Goal: Use online tool/utility: Utilize a website feature to perform a specific function

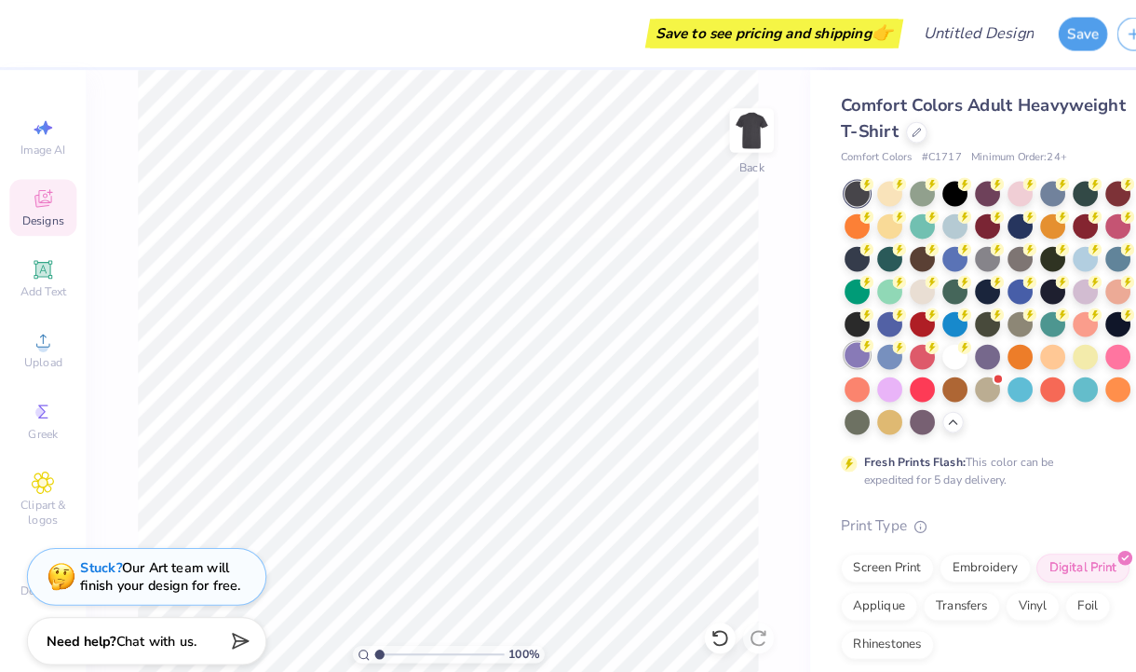
click at [839, 349] on div at bounding box center [833, 345] width 24 height 24
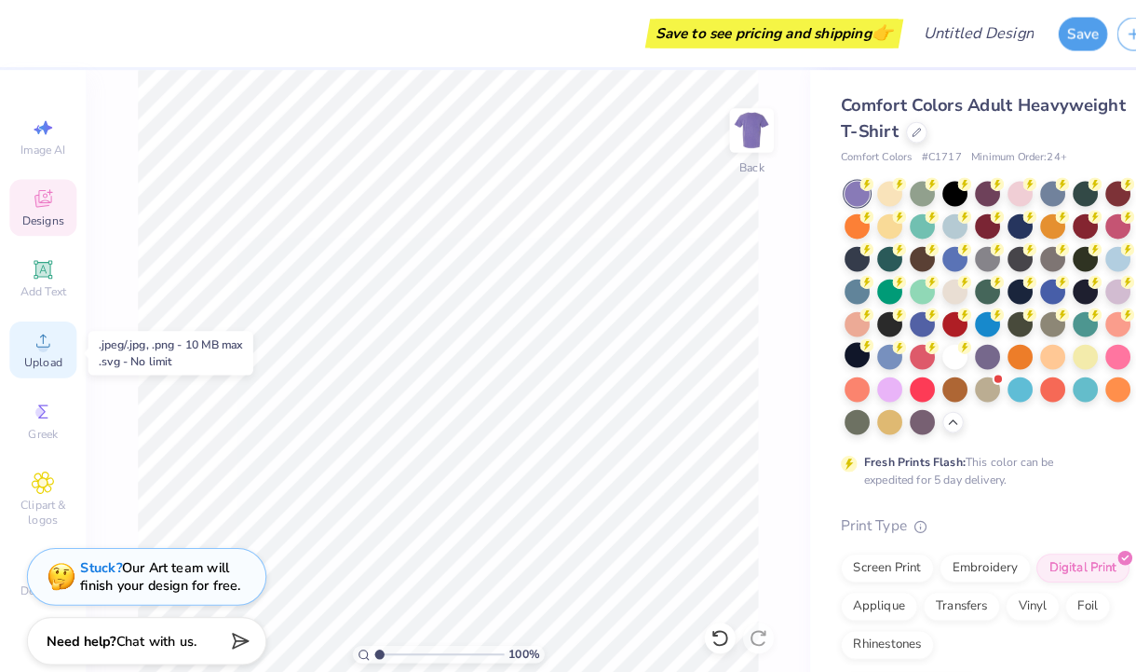
click at [51, 333] on icon at bounding box center [42, 331] width 22 height 22
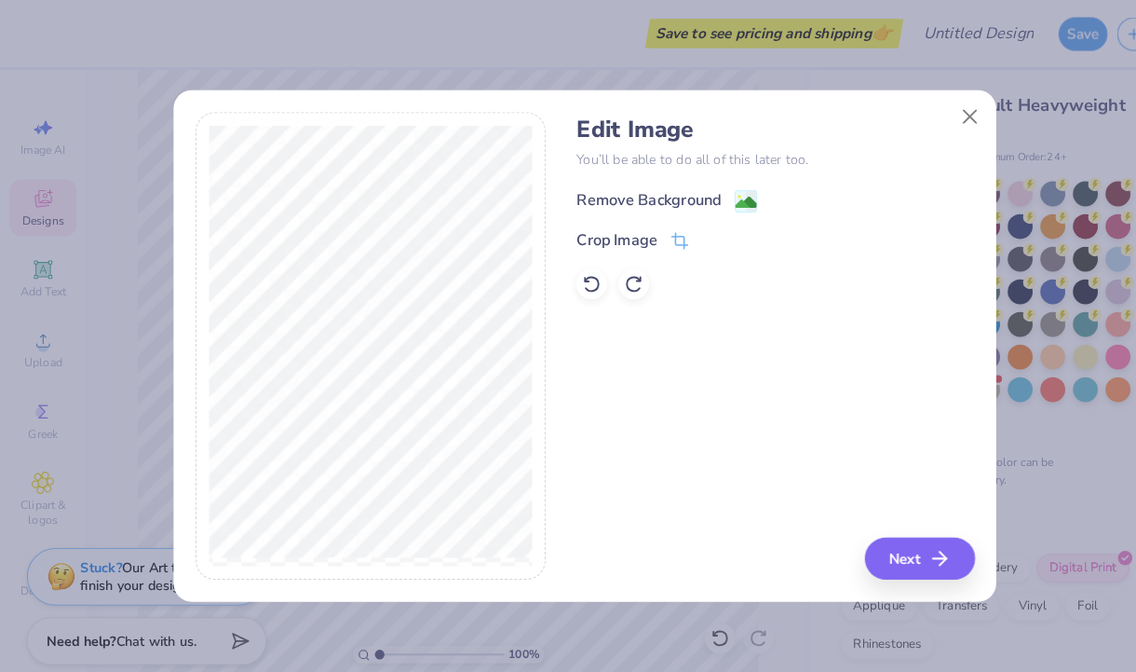
click at [687, 185] on div "Remove Background" at bounding box center [630, 195] width 141 height 22
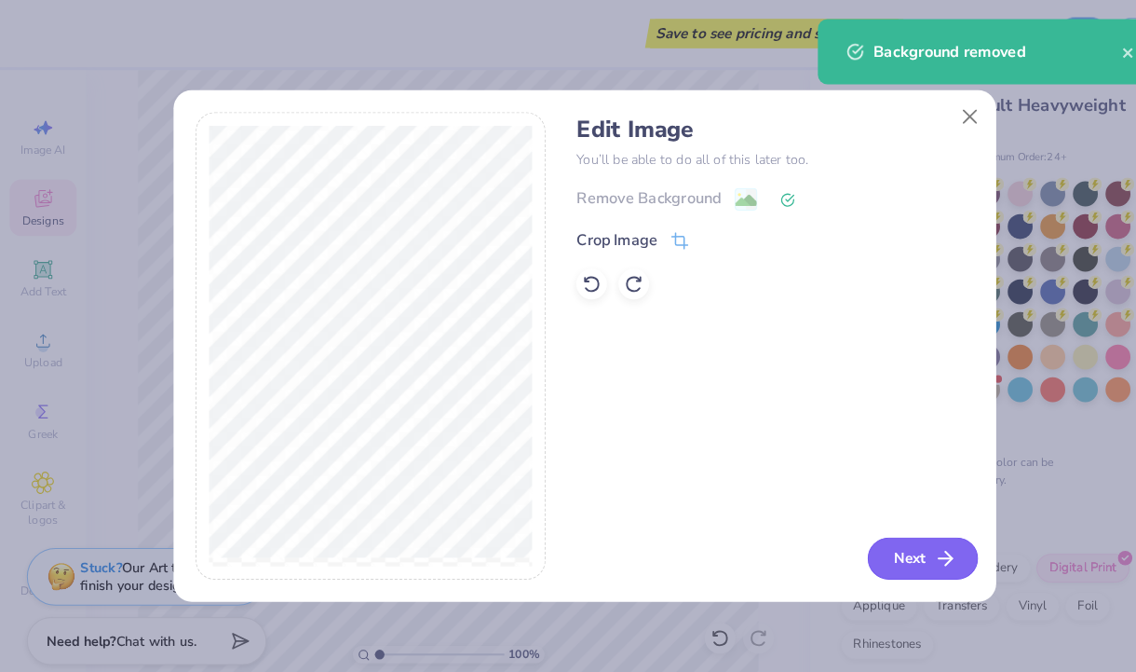
click at [892, 550] on button "Next" at bounding box center [896, 542] width 107 height 41
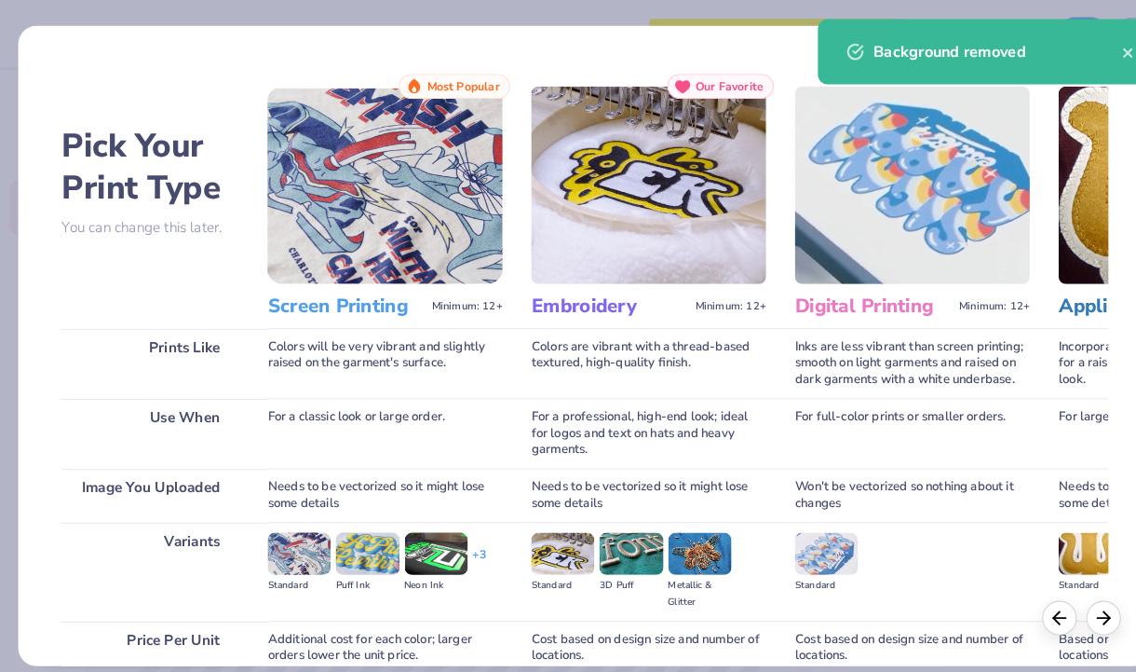
scroll to position [165, 0]
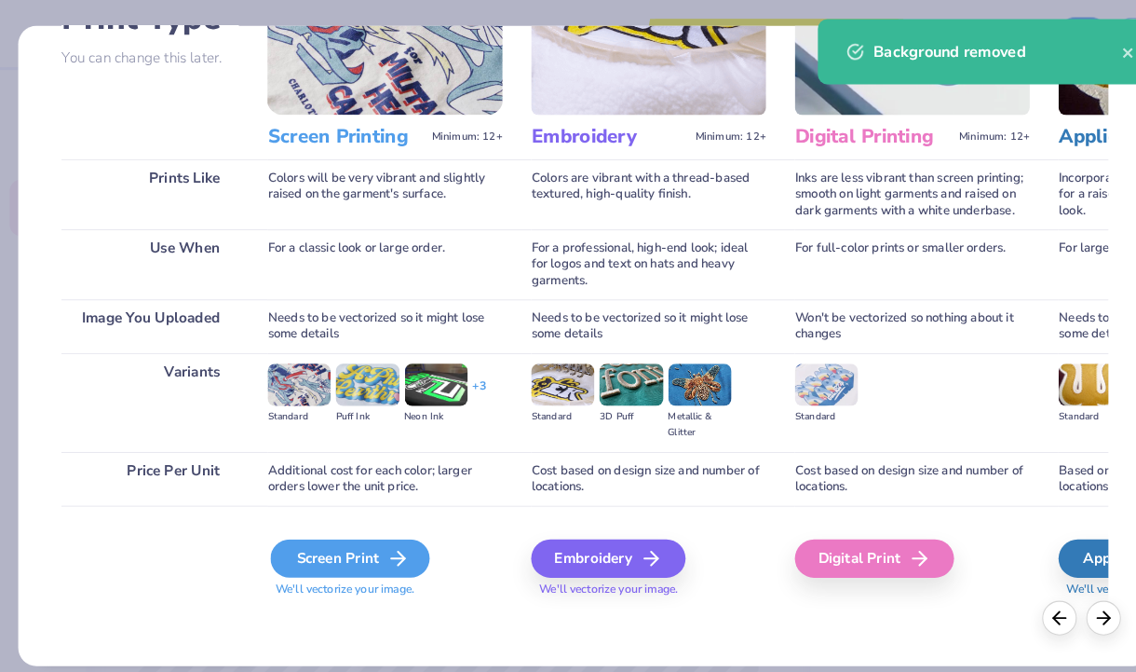
click at [363, 548] on div "Screen Print" at bounding box center [340, 542] width 155 height 37
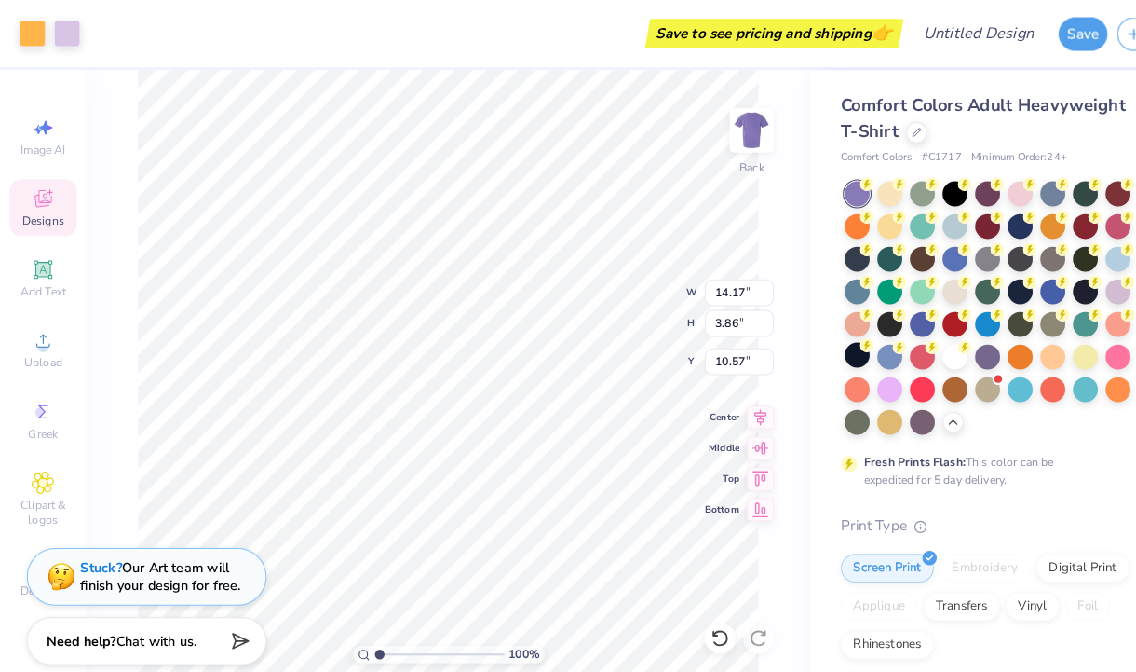
type input "10.49"
type input "2.85"
type input "5.42"
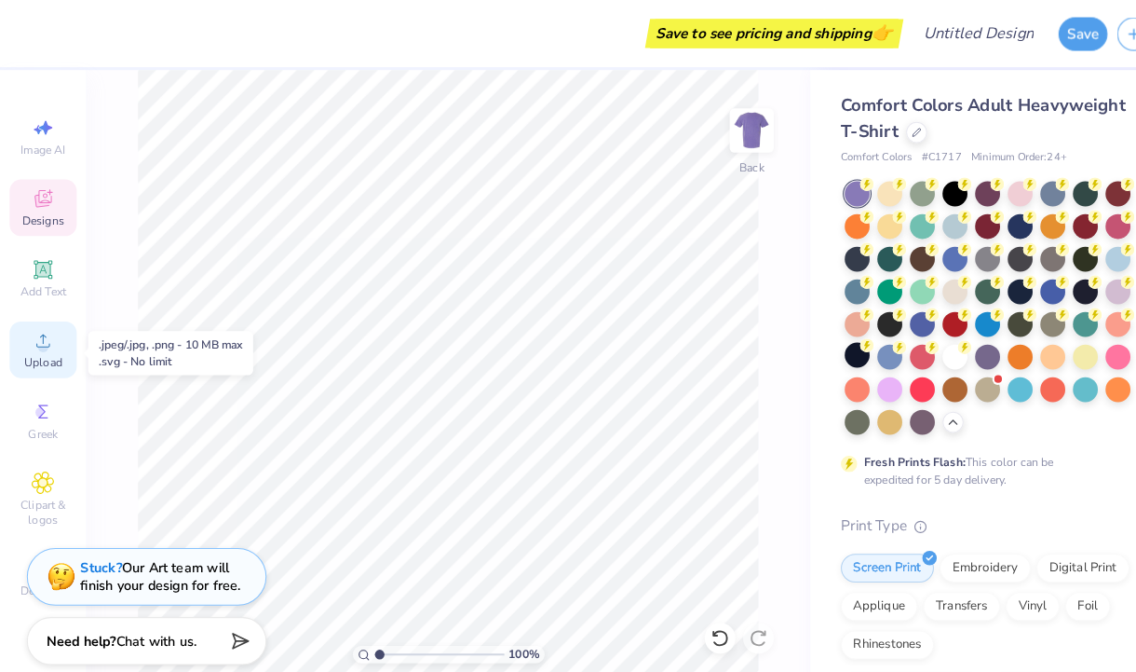
click at [45, 350] on span "Upload" at bounding box center [41, 352] width 37 height 15
click at [38, 349] on span "Upload" at bounding box center [41, 352] width 37 height 15
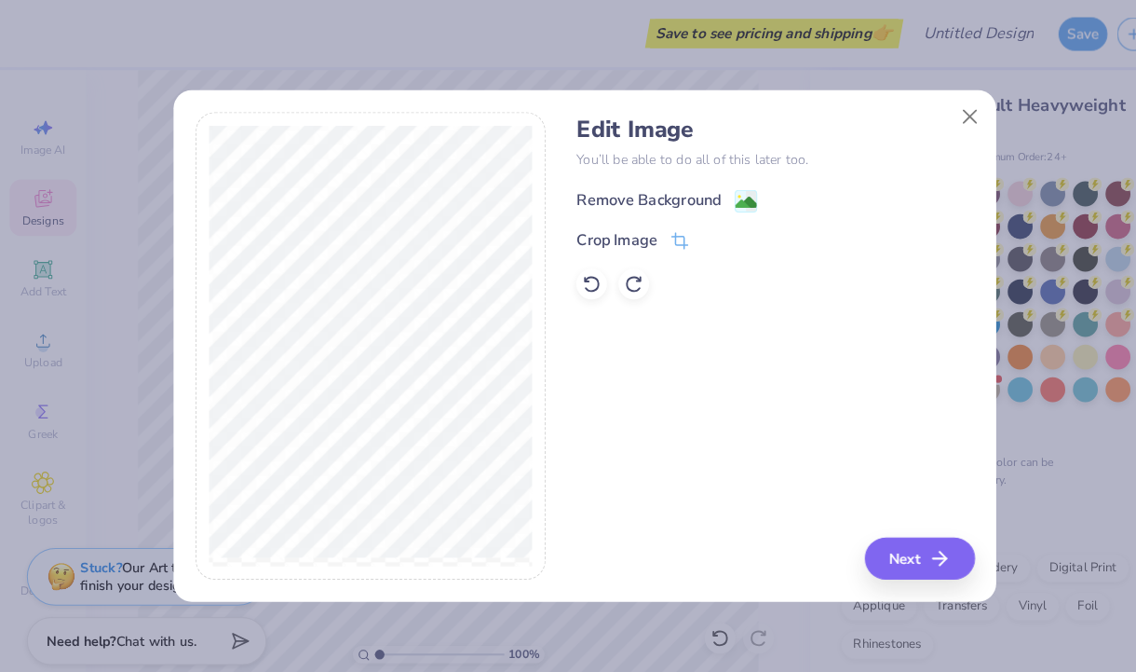
click at [685, 190] on div "Remove Background" at bounding box center [630, 195] width 141 height 22
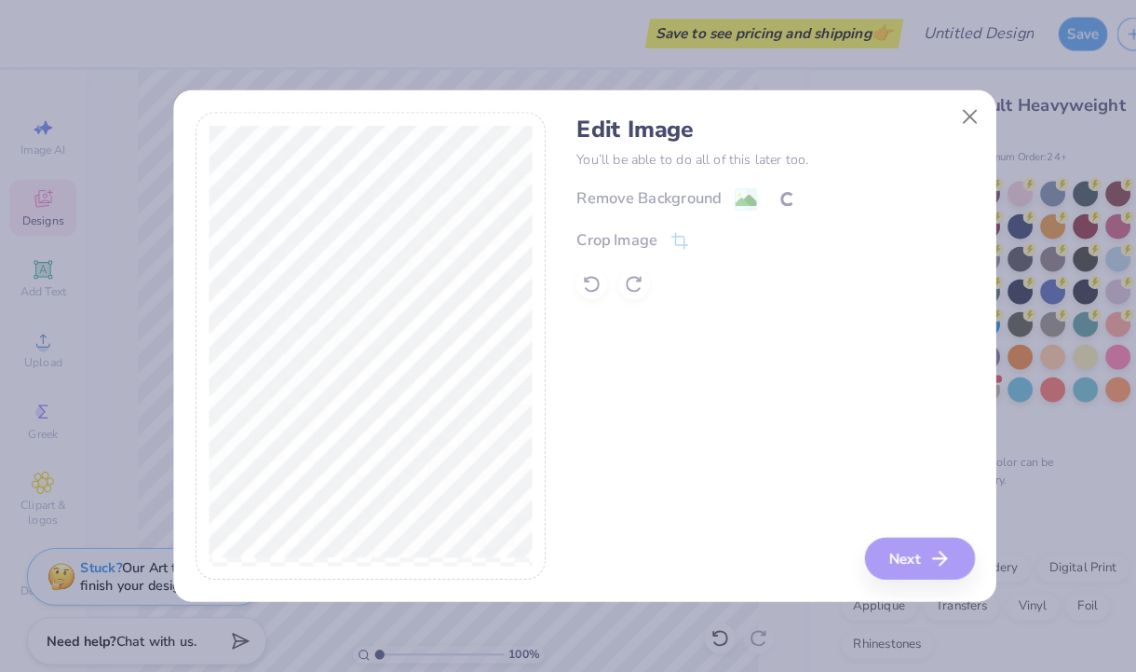
click at [891, 536] on div "Edit Image You’ll be able to do all of this later too. Remove Background Crop I…" at bounding box center [753, 336] width 387 height 455
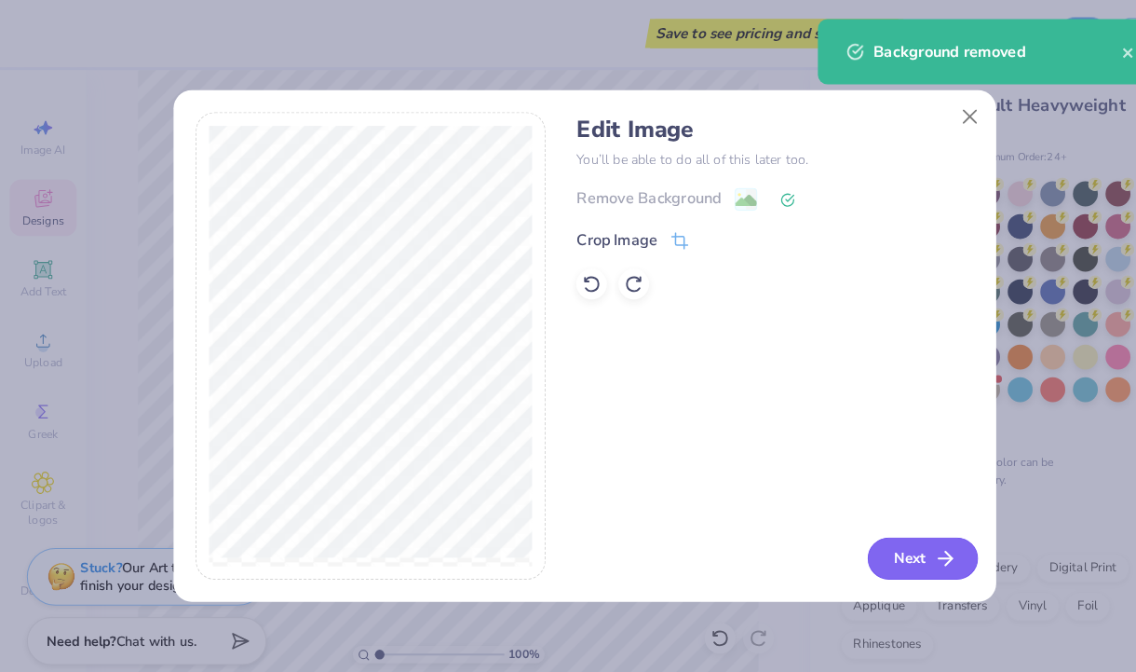
click at [886, 536] on button "Next" at bounding box center [896, 542] width 107 height 41
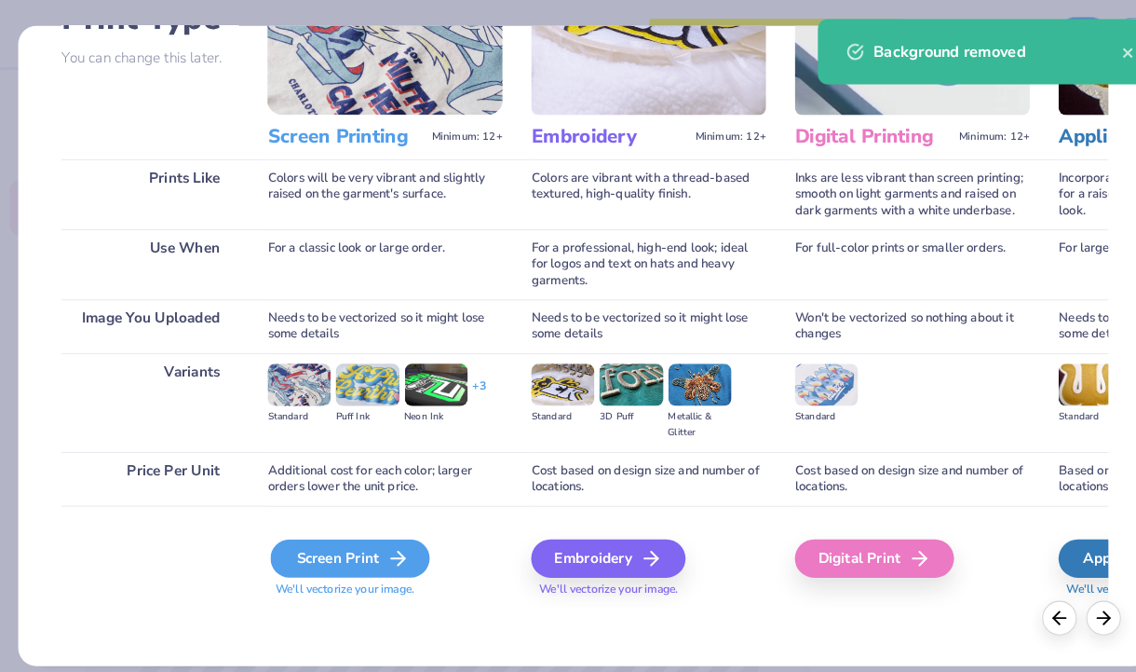
click at [292, 542] on div "Screen Print" at bounding box center [340, 542] width 155 height 37
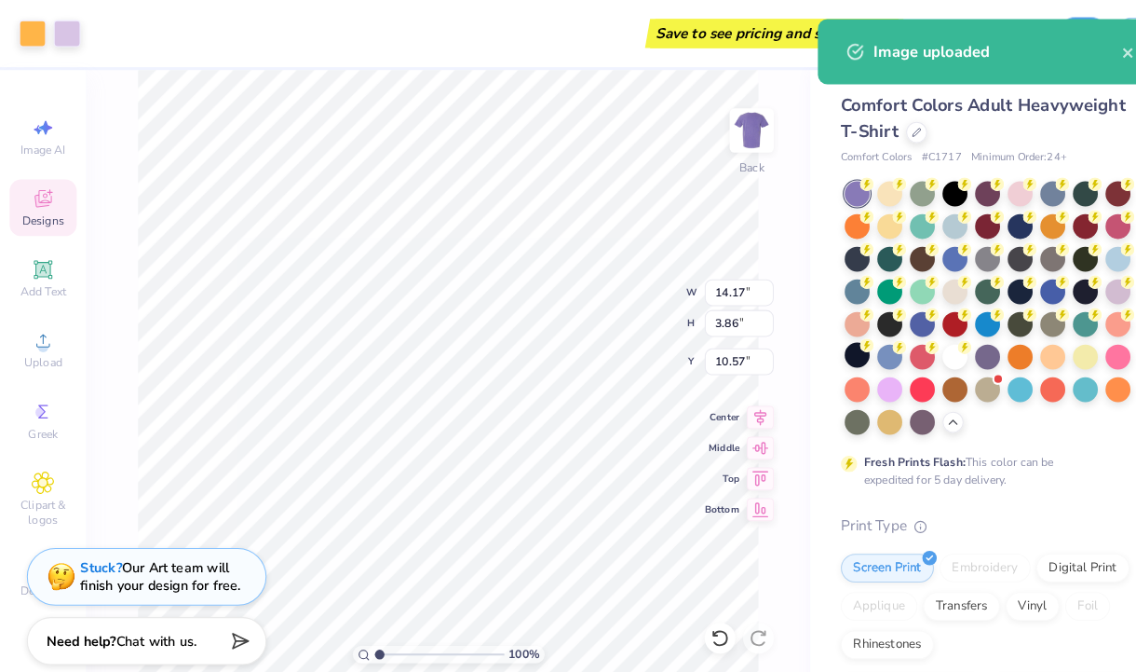
type input "8.34"
type input "2.27"
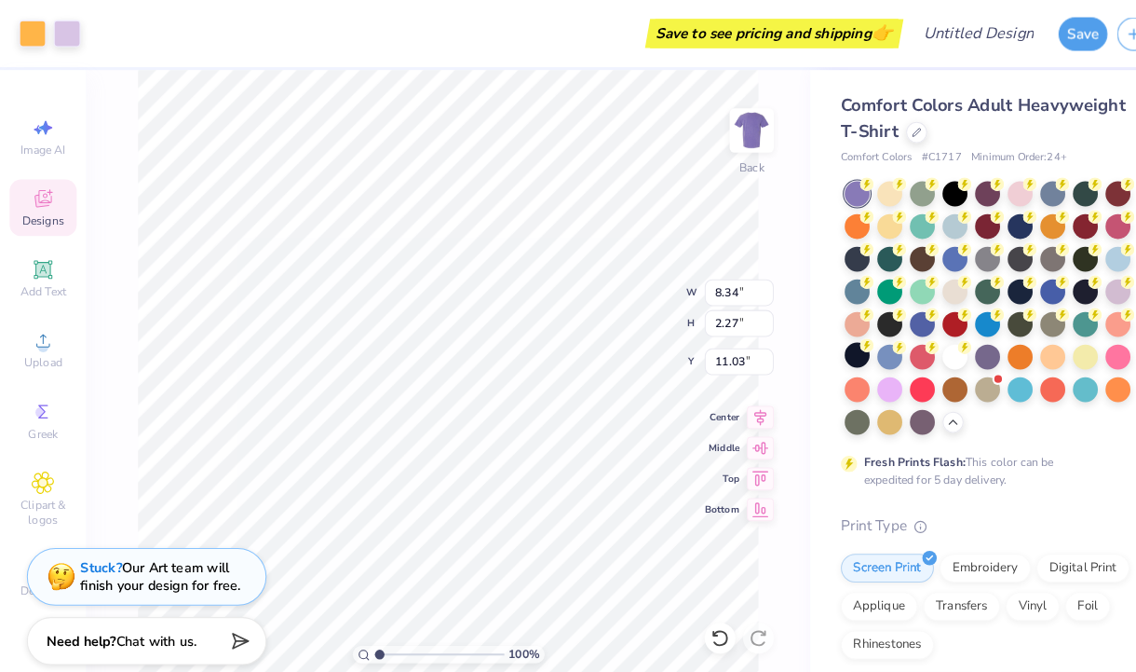
type input "10.89"
type input "10.30"
type input "2.81"
type input "5.38"
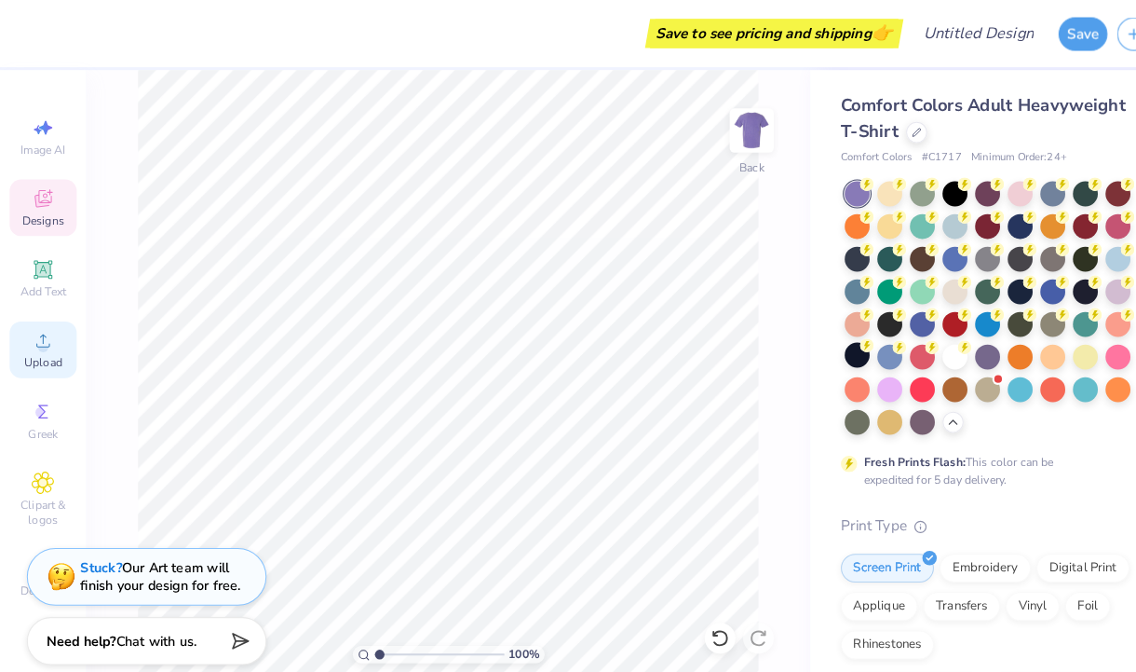
click at [23, 361] on div "Upload" at bounding box center [41, 339] width 65 height 55
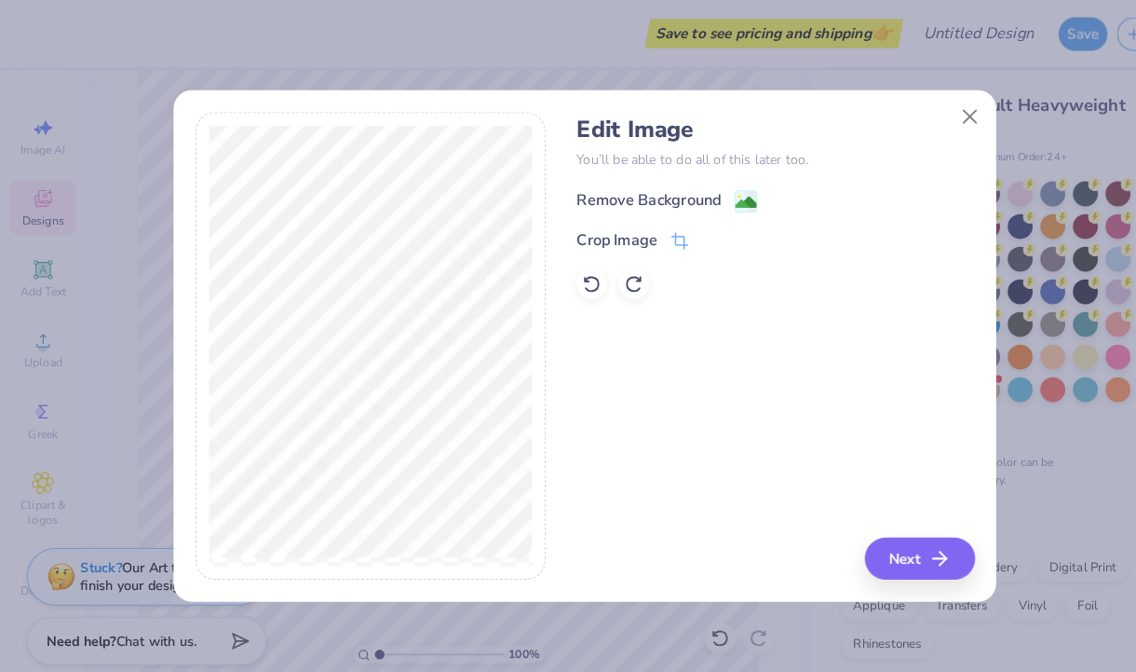
click at [671, 186] on div "Remove Background" at bounding box center [630, 195] width 141 height 22
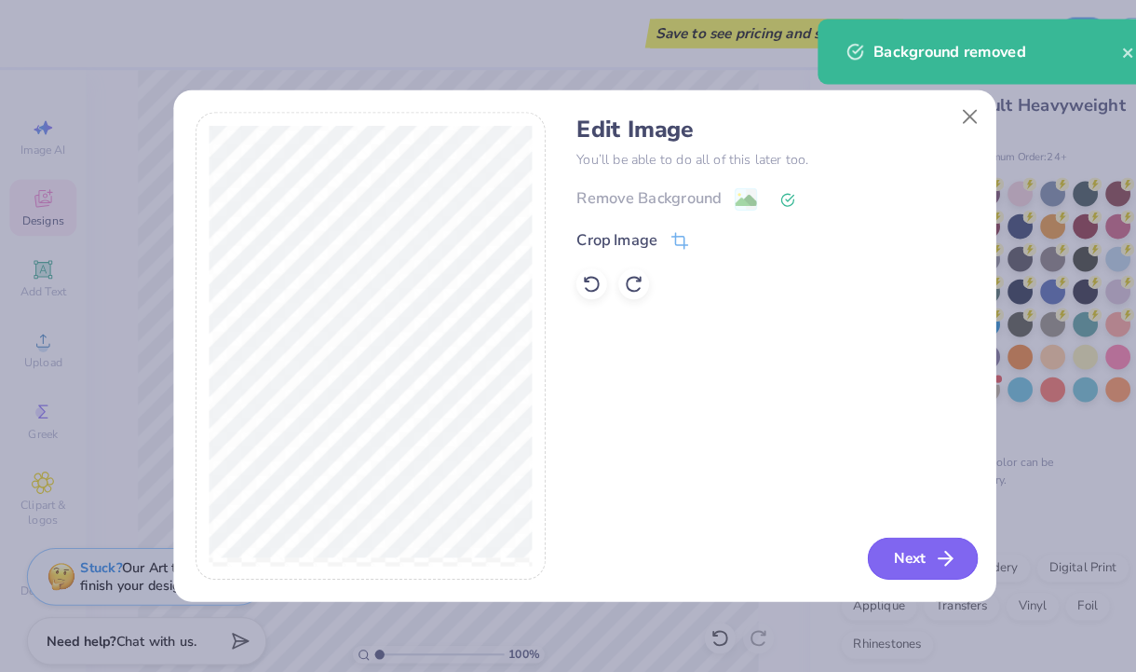
click at [873, 547] on button "Next" at bounding box center [896, 542] width 107 height 41
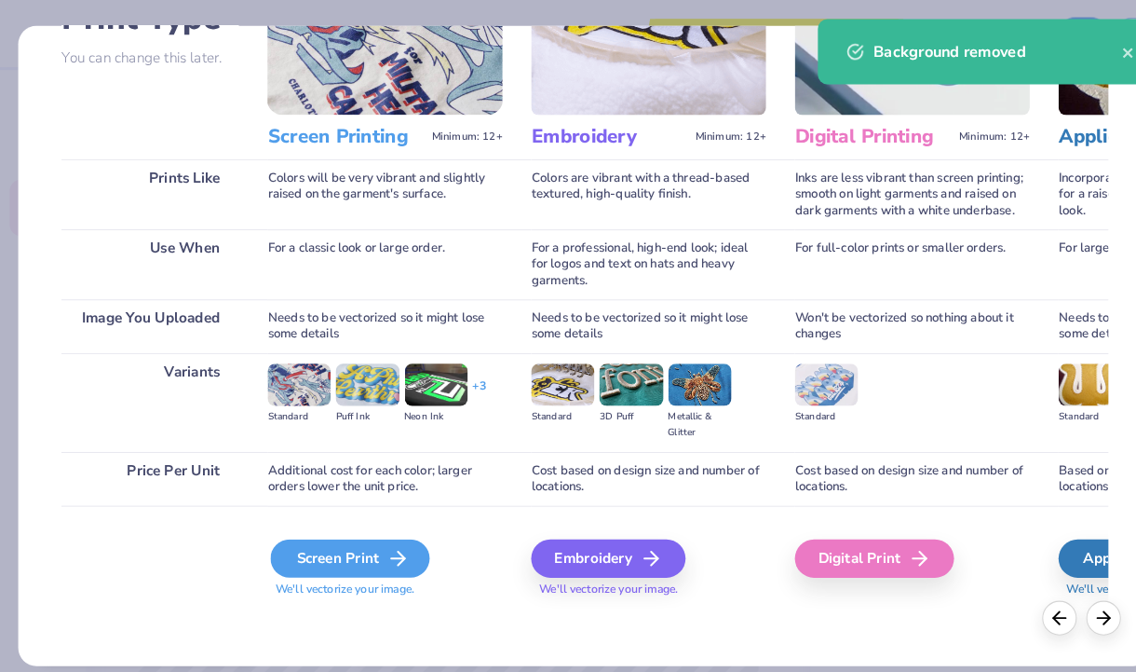
click at [324, 553] on div "Screen Print" at bounding box center [340, 542] width 155 height 37
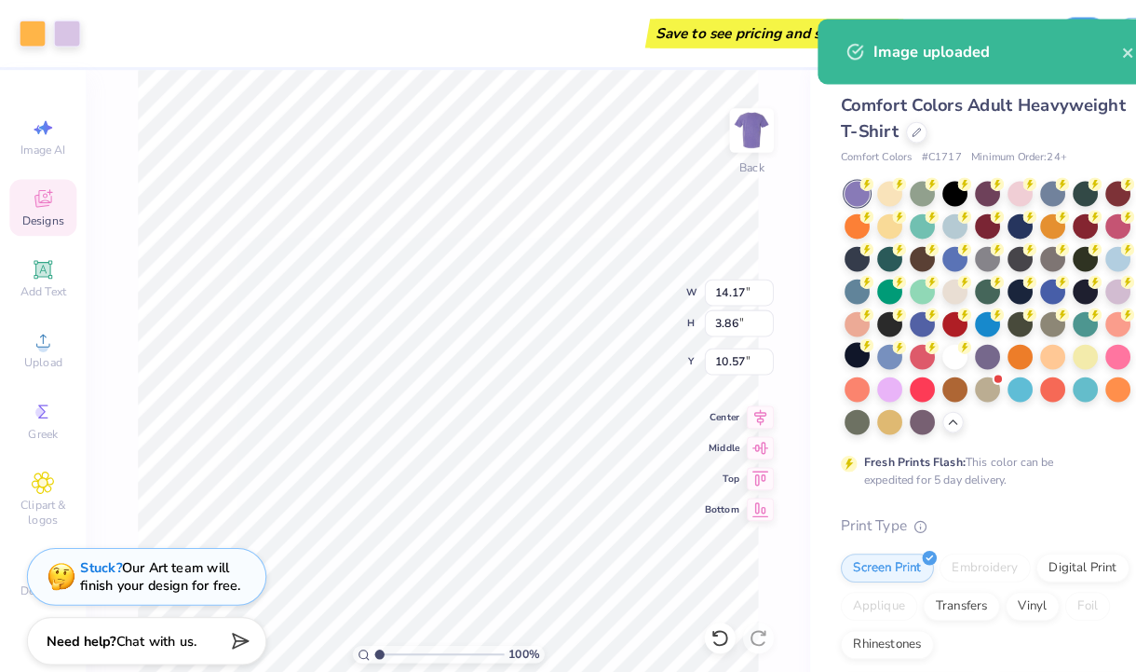
type input "10.37"
type input "2.83"
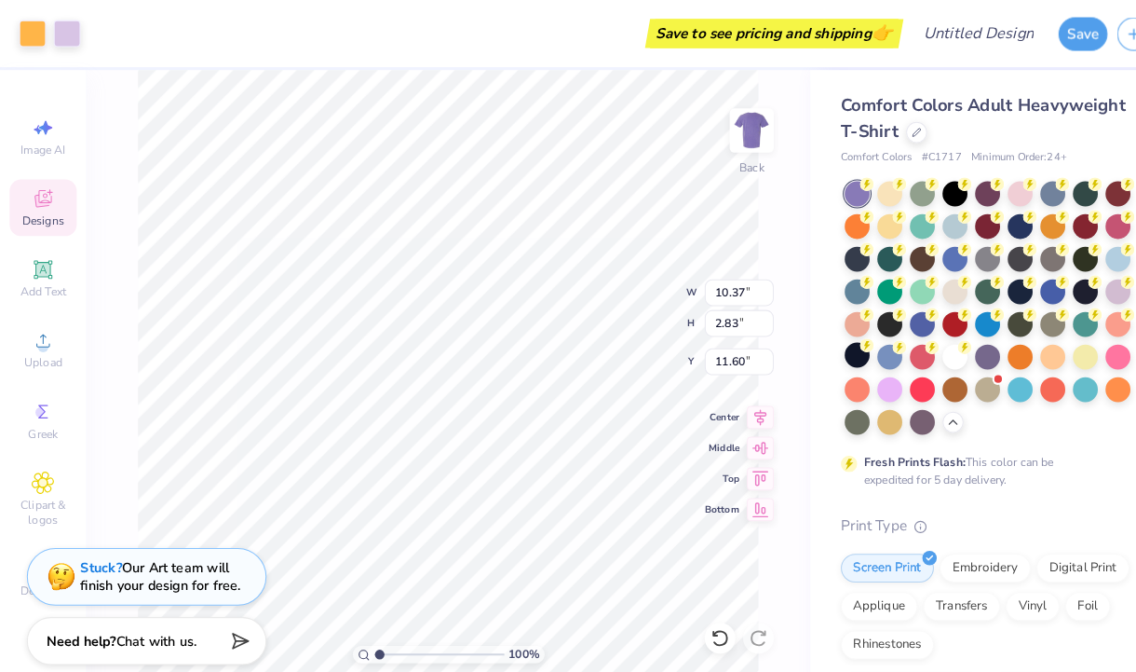
type input "4.75"
type input "9.54"
type input "2.60"
type input "10.46"
type input "2.85"
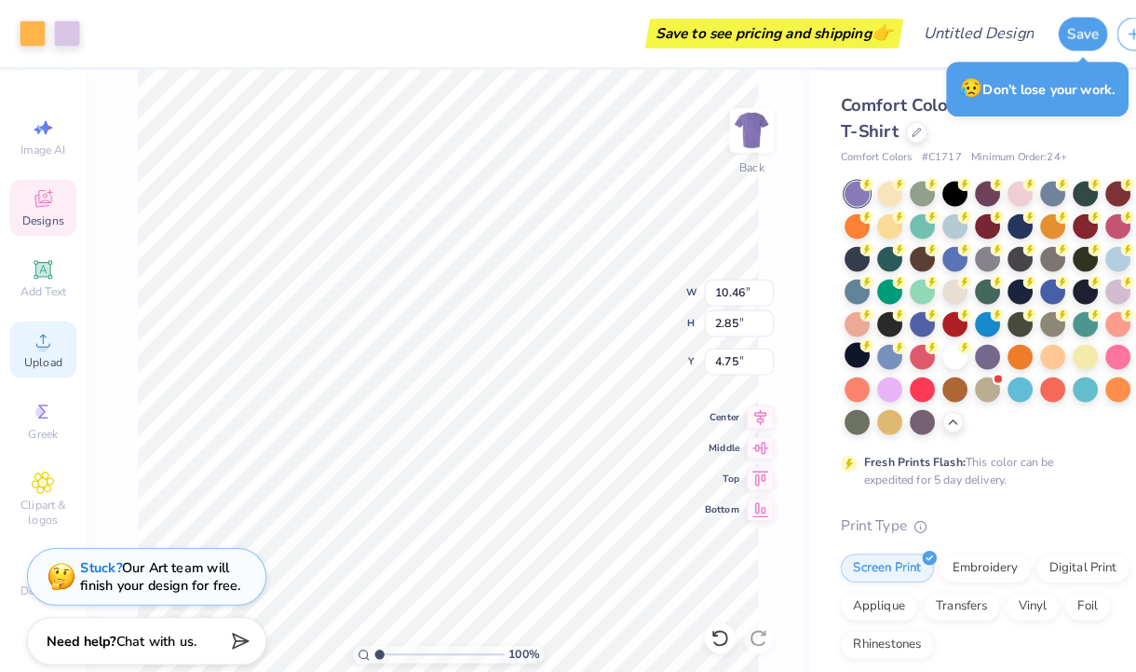
click at [43, 349] on span "Upload" at bounding box center [41, 352] width 37 height 15
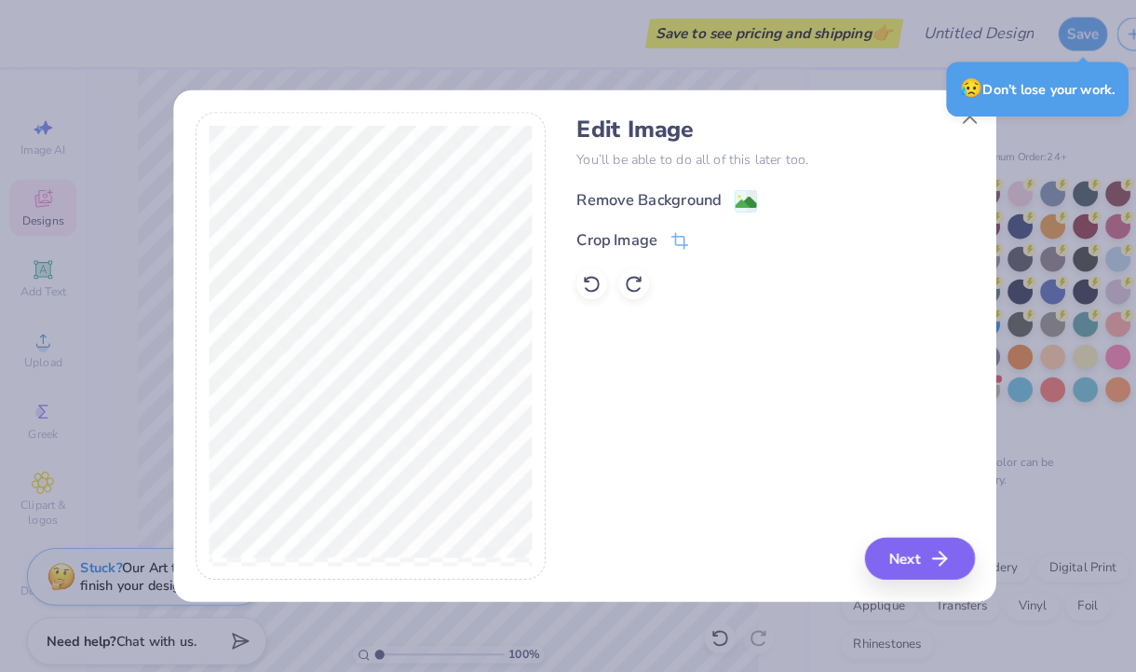
click at [613, 189] on div "Remove Background" at bounding box center [630, 195] width 141 height 22
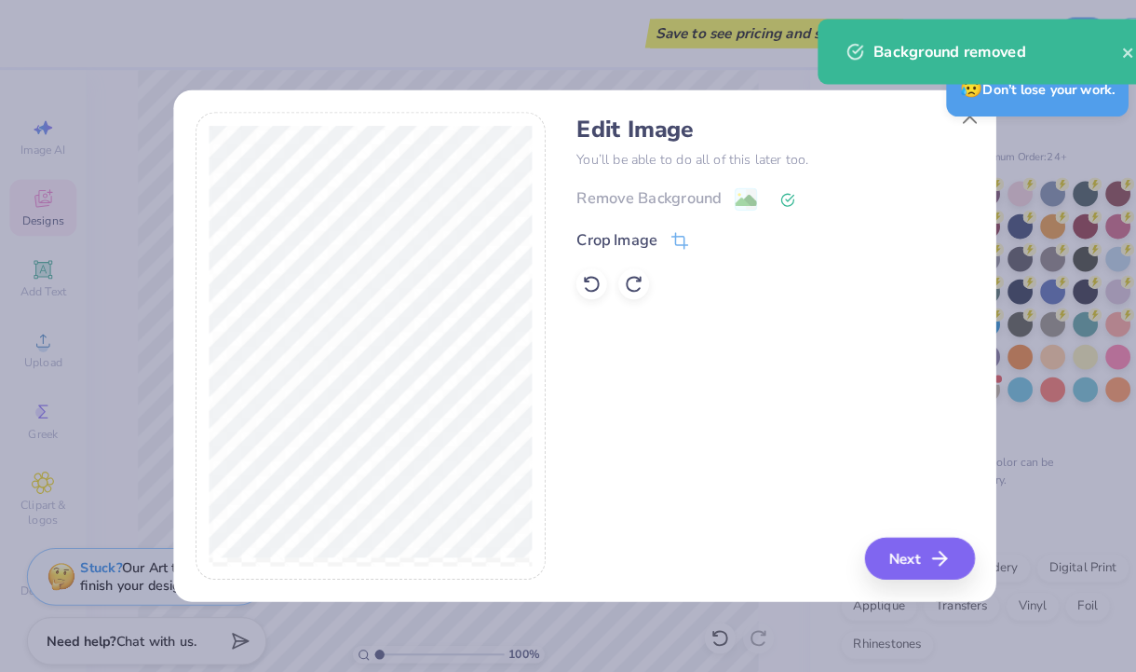
click at [901, 522] on div "Edit Image You’ll be able to do all of this later too. Remove Background Crop I…" at bounding box center [753, 336] width 387 height 455
click at [894, 549] on button "Next" at bounding box center [896, 542] width 107 height 41
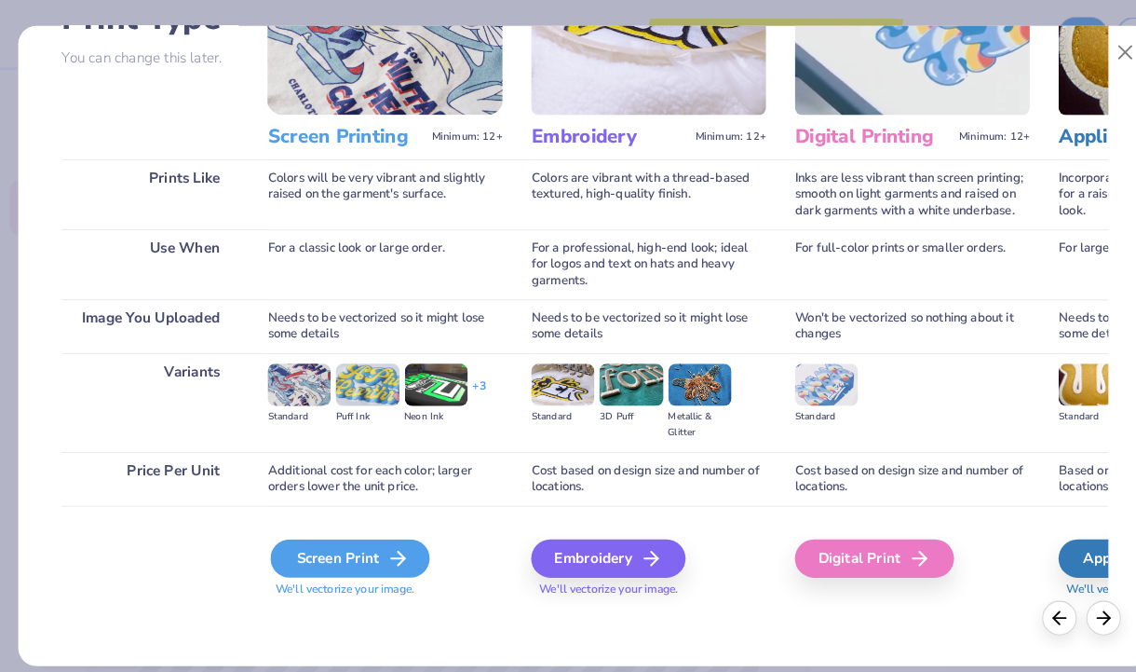
click at [355, 538] on div "Screen Print" at bounding box center [340, 542] width 155 height 37
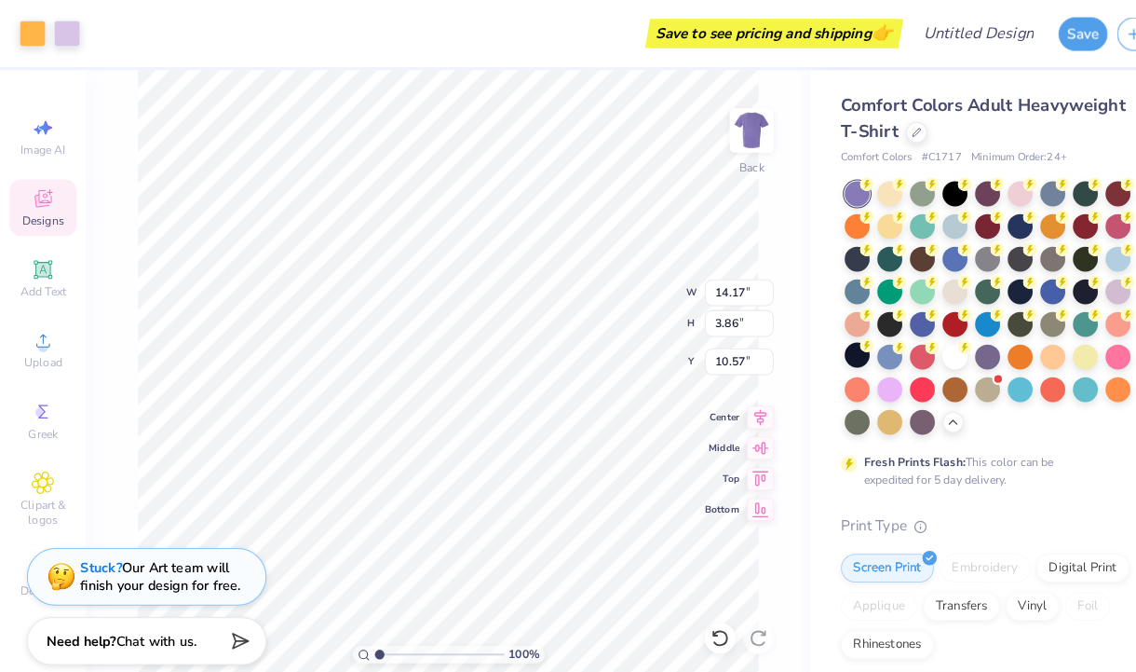
type input "10.00"
type input "2.73"
type input "5.08"
type input "10.36"
type input "2.82"
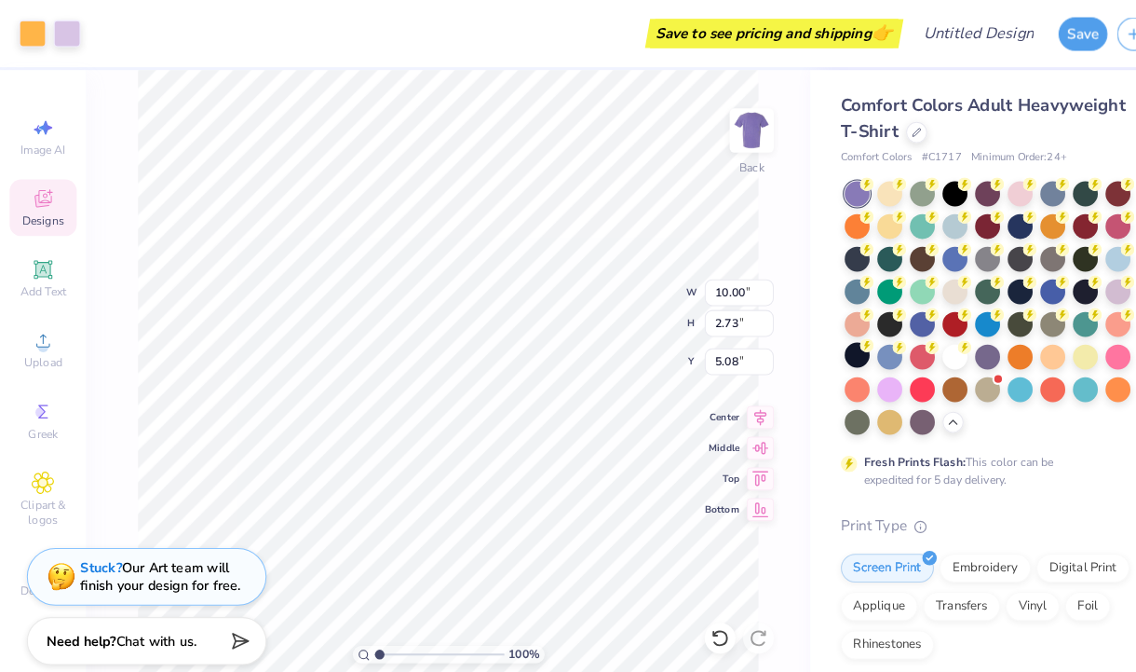
type input "4.98"
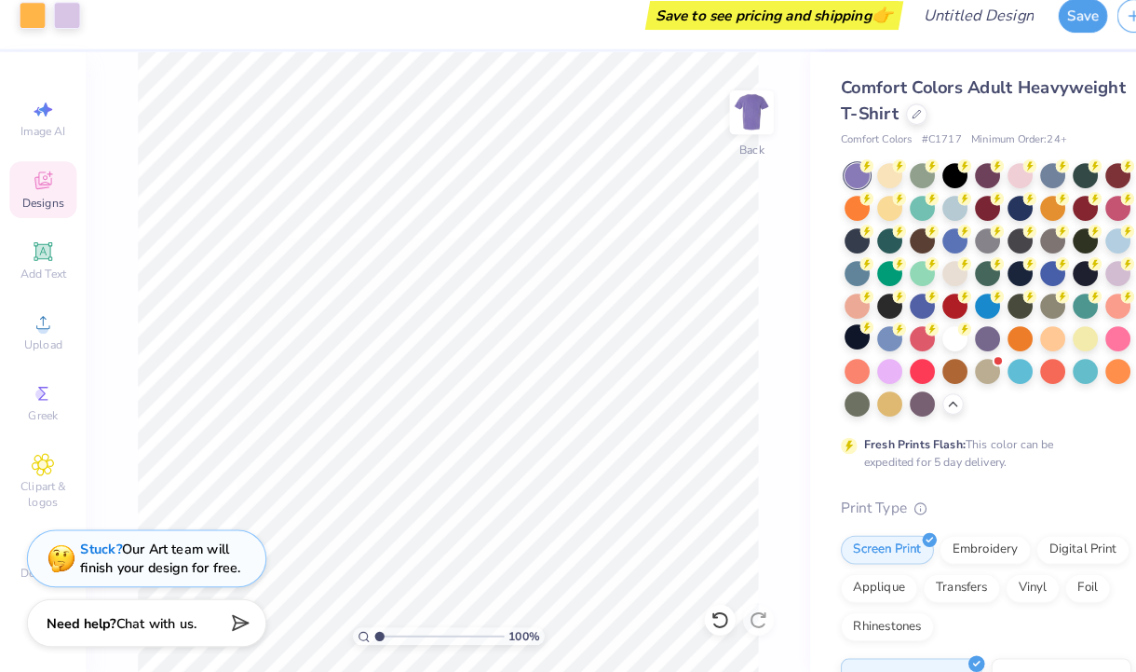
type input "1.16"
type textarea "x"
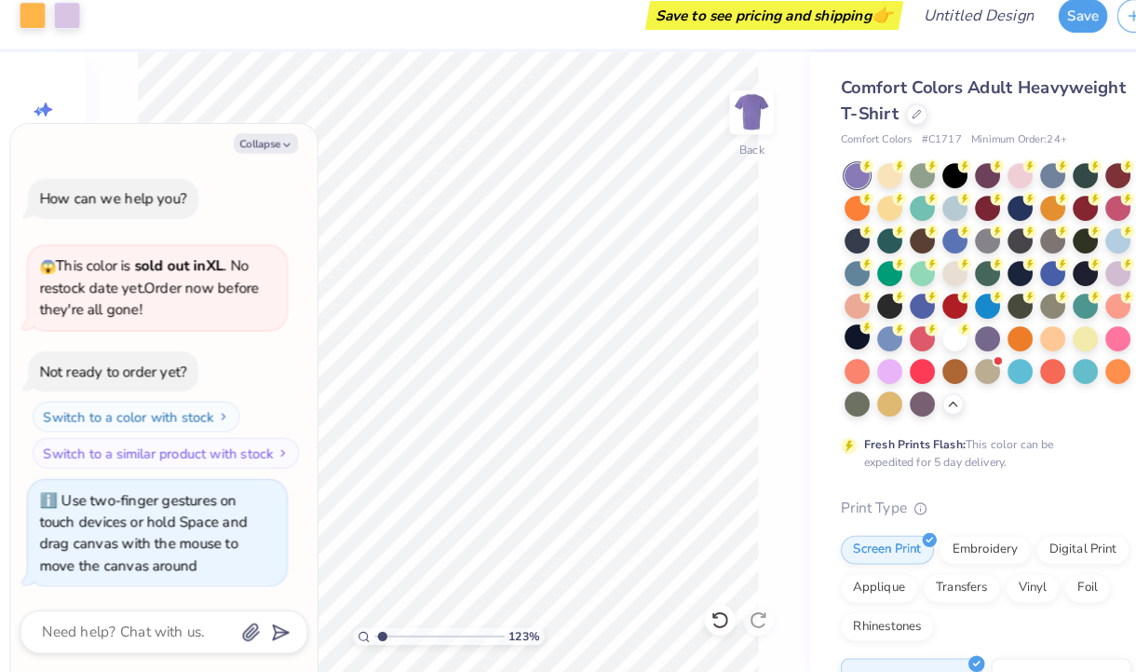
click at [372, 633] on input "range" at bounding box center [427, 635] width 126 height 17
type input "1.23"
click at [243, 162] on button "Collapse" at bounding box center [258, 157] width 62 height 20
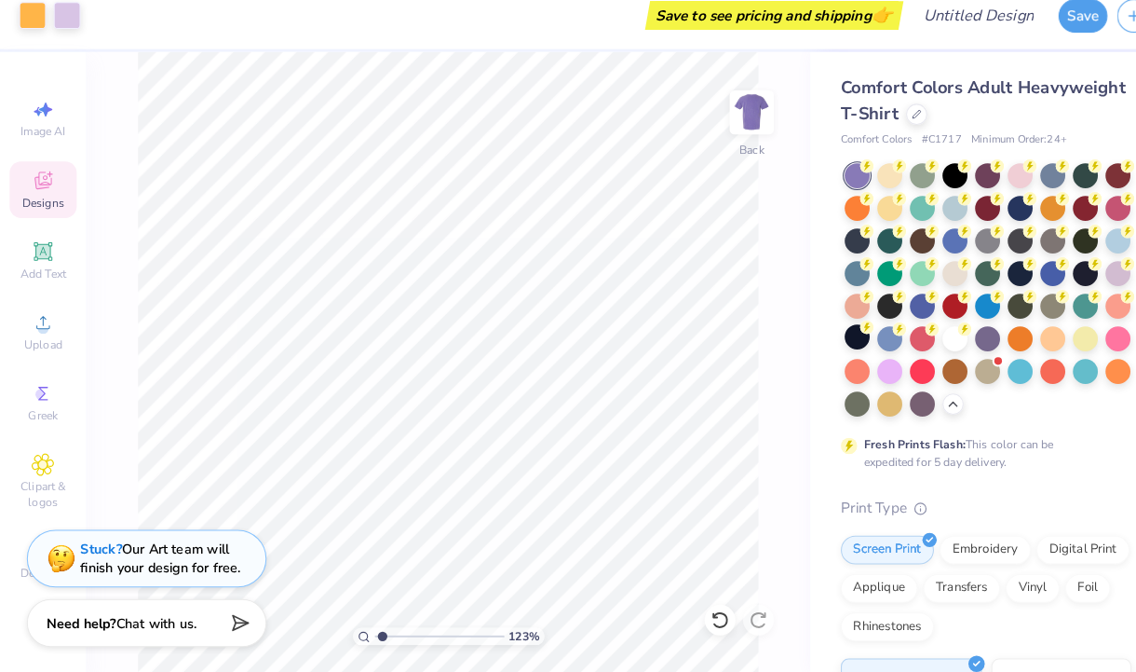
type textarea "x"
drag, startPoint x: 370, startPoint y: 634, endPoint x: 332, endPoint y: 634, distance: 38.2
type input "1"
click at [364, 634] on input "range" at bounding box center [427, 635] width 126 height 17
